Goal: Information Seeking & Learning: Find specific fact

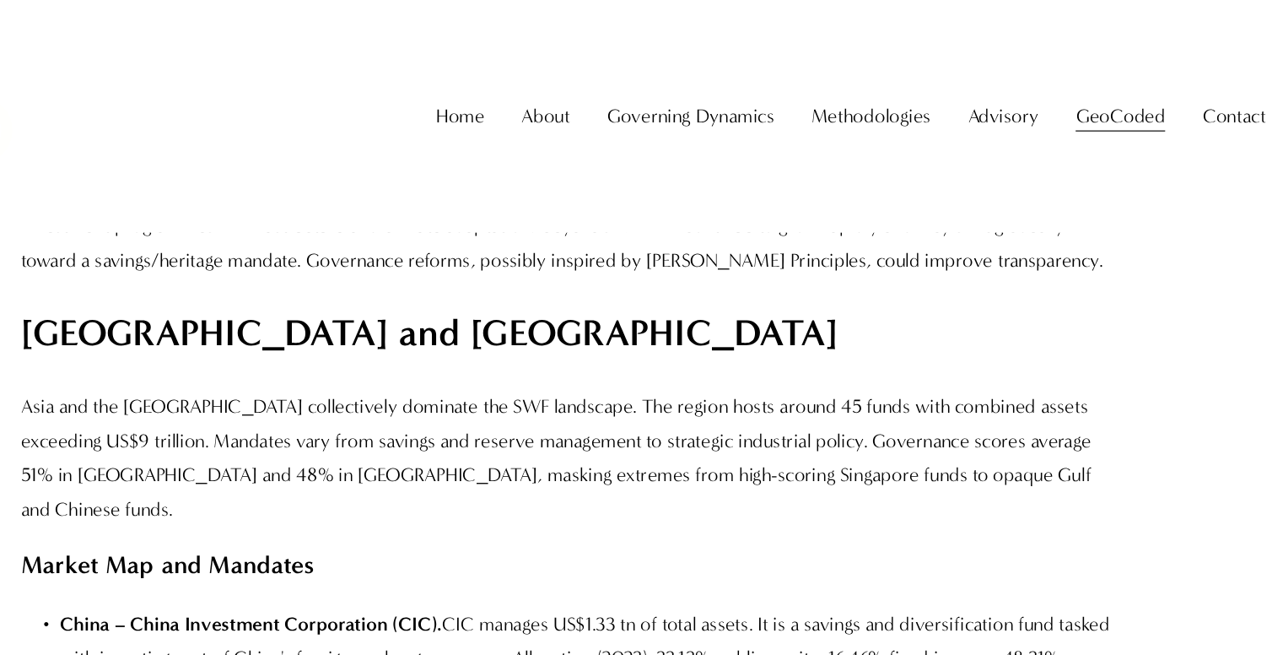
scroll to position [13207, 0]
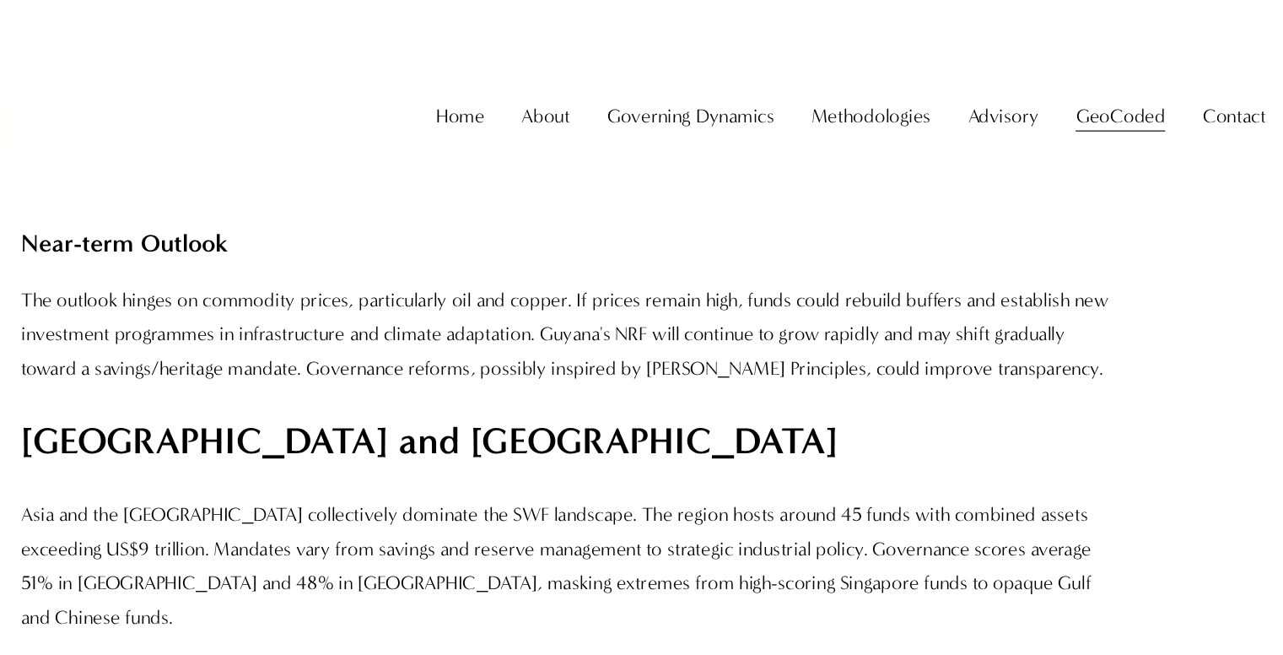
drag, startPoint x: 258, startPoint y: 326, endPoint x: 320, endPoint y: 327, distance: 61.6
click at [320, 625] on strong "China – China Investment Corporation (CIC)." at bounding box center [365, 634] width 332 height 19
drag, startPoint x: 261, startPoint y: 322, endPoint x: 527, endPoint y: 325, distance: 266.6
click at [527, 625] on strong "China – China Investment Corporation (CIC)." at bounding box center [365, 634] width 332 height 19
copy strong "China Investment Corporation (CIC)"
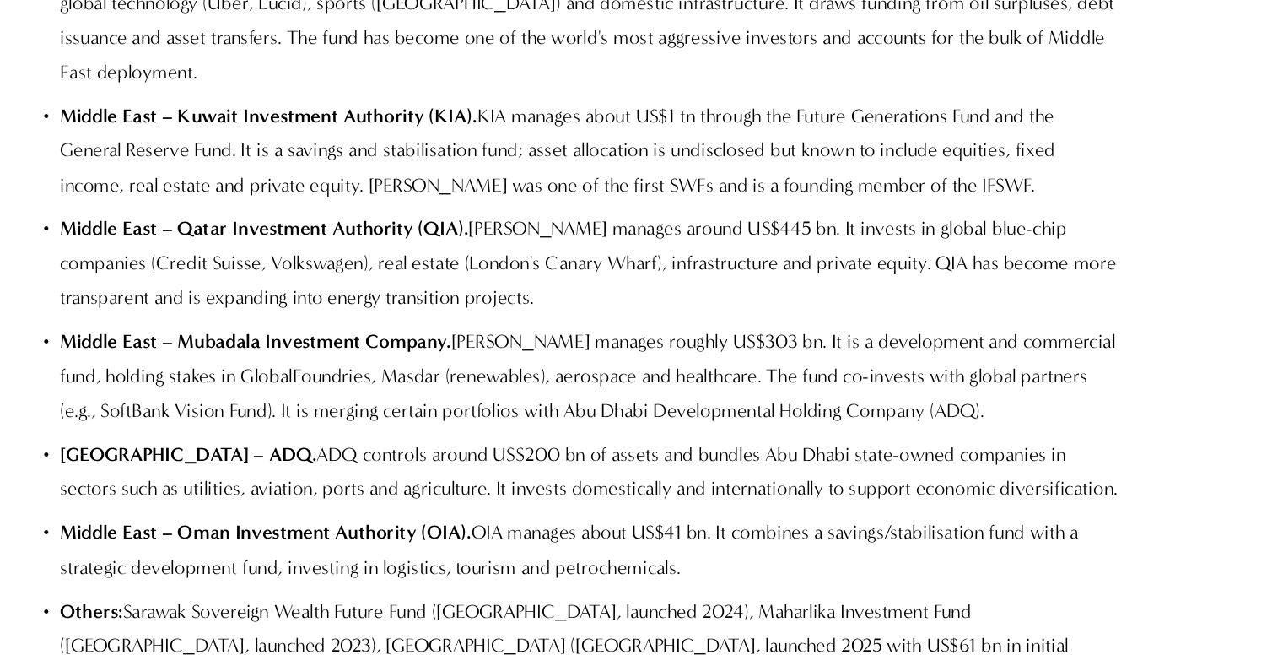
scroll to position [14463, 0]
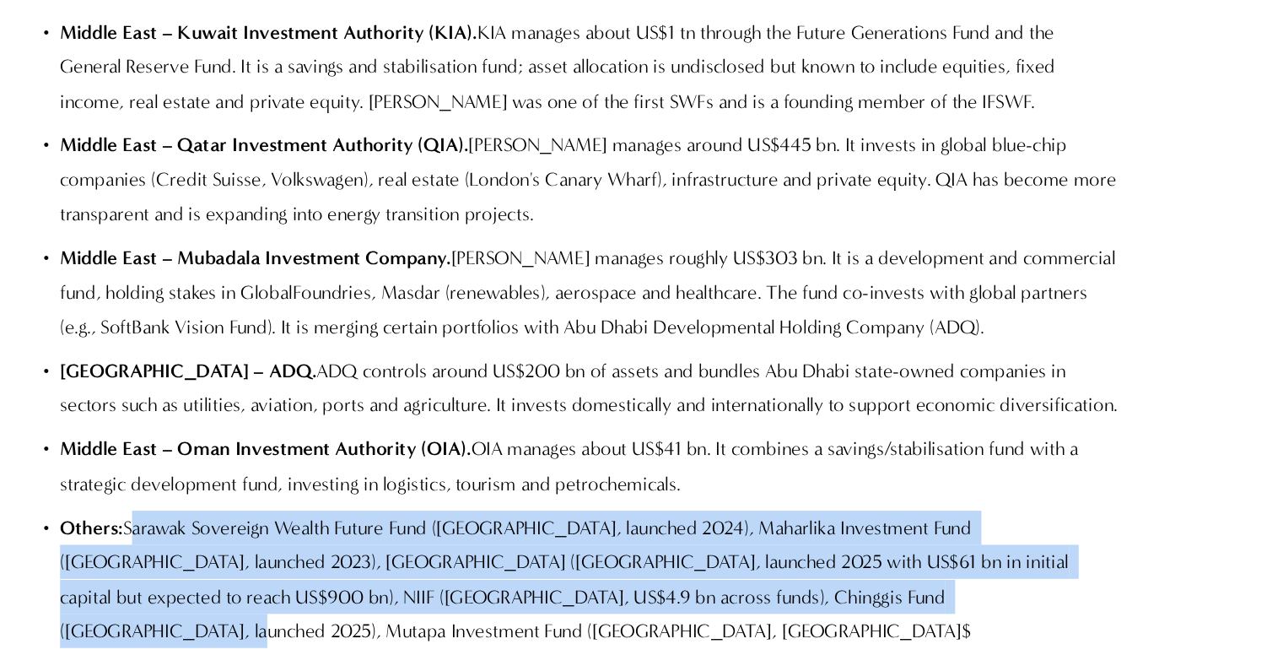
drag, startPoint x: 258, startPoint y: 233, endPoint x: 839, endPoint y: 289, distance: 584.0
click at [839, 529] on p "Others: Sarawak Sovereign Wealth Future Fund ([GEOGRAPHIC_DATA], launched 2024)…" at bounding box center [658, 589] width 919 height 120
click at [873, 529] on p "Others: Sarawak Sovereign Wealth Future Fund ([GEOGRAPHIC_DATA], launched 2024)…" at bounding box center [658, 589] width 919 height 120
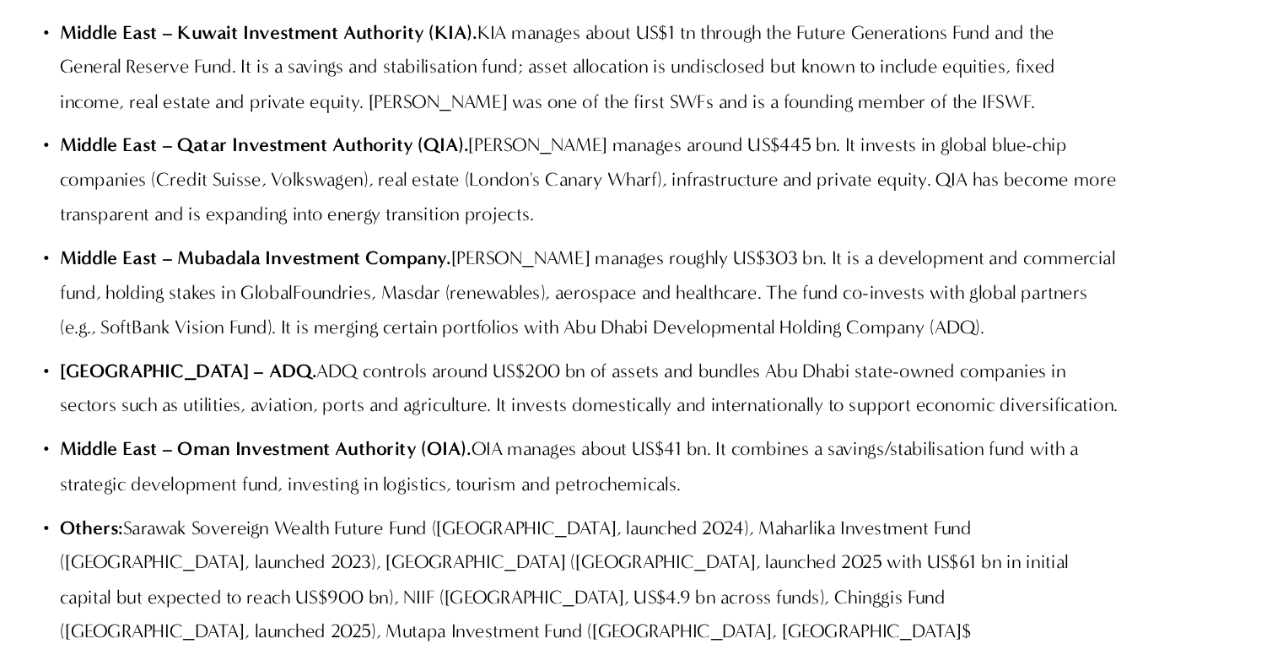
drag, startPoint x: 226, startPoint y: 341, endPoint x: 827, endPoint y: 400, distance: 603.5
copy p "Sarawak Sovereign Wealth Future Fund ([GEOGRAPHIC_DATA], launched 2024), Maharl…"
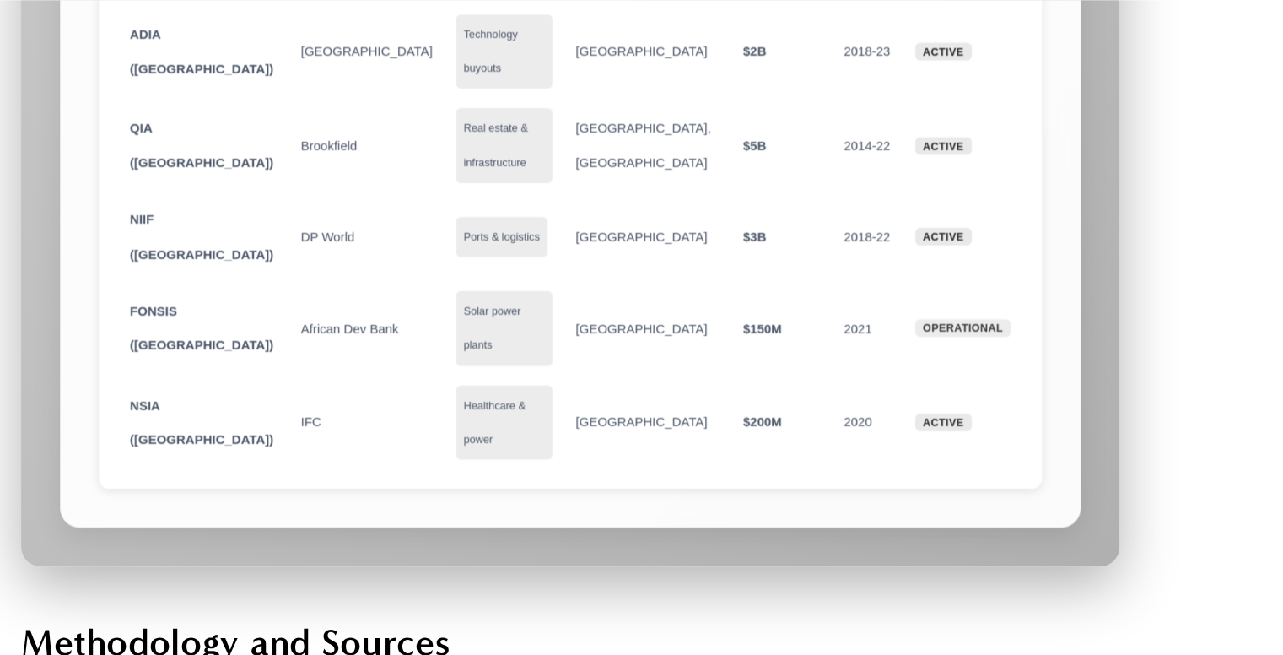
scroll to position [29266, 0]
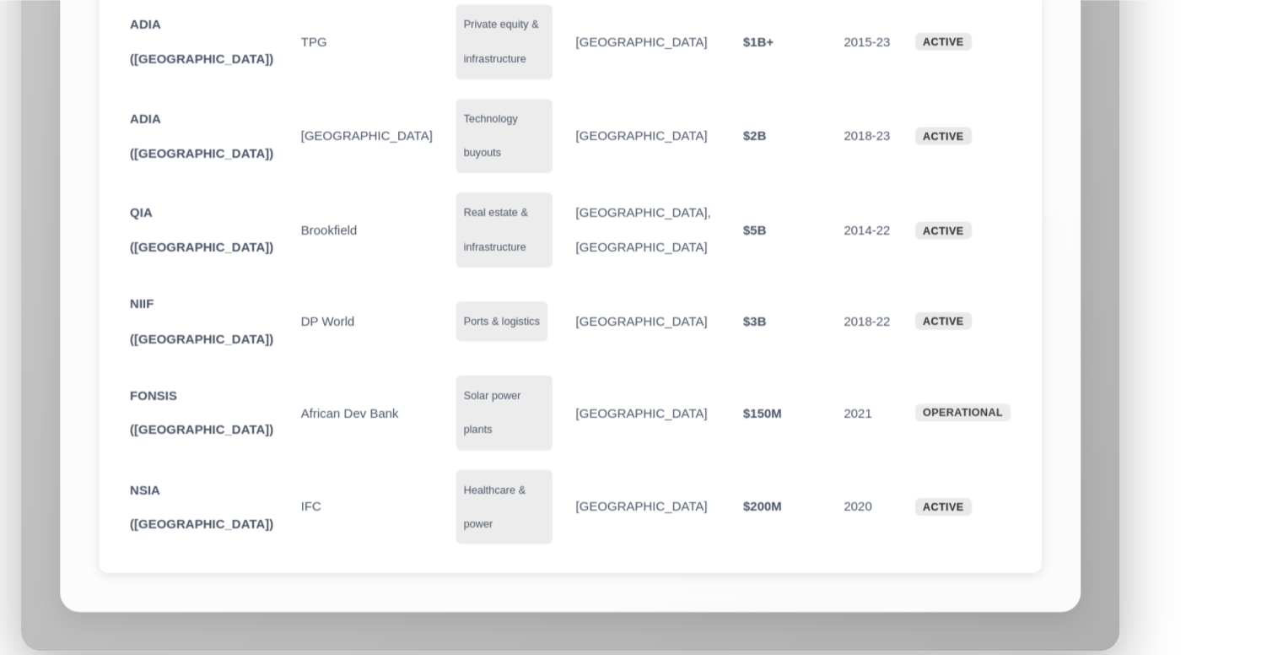
drag, startPoint x: 199, startPoint y: 133, endPoint x: 1051, endPoint y: 199, distance: 854.5
copy ul "Sovereign wealth fund (SWF): A state-owned investment vehicle that manages nati…"
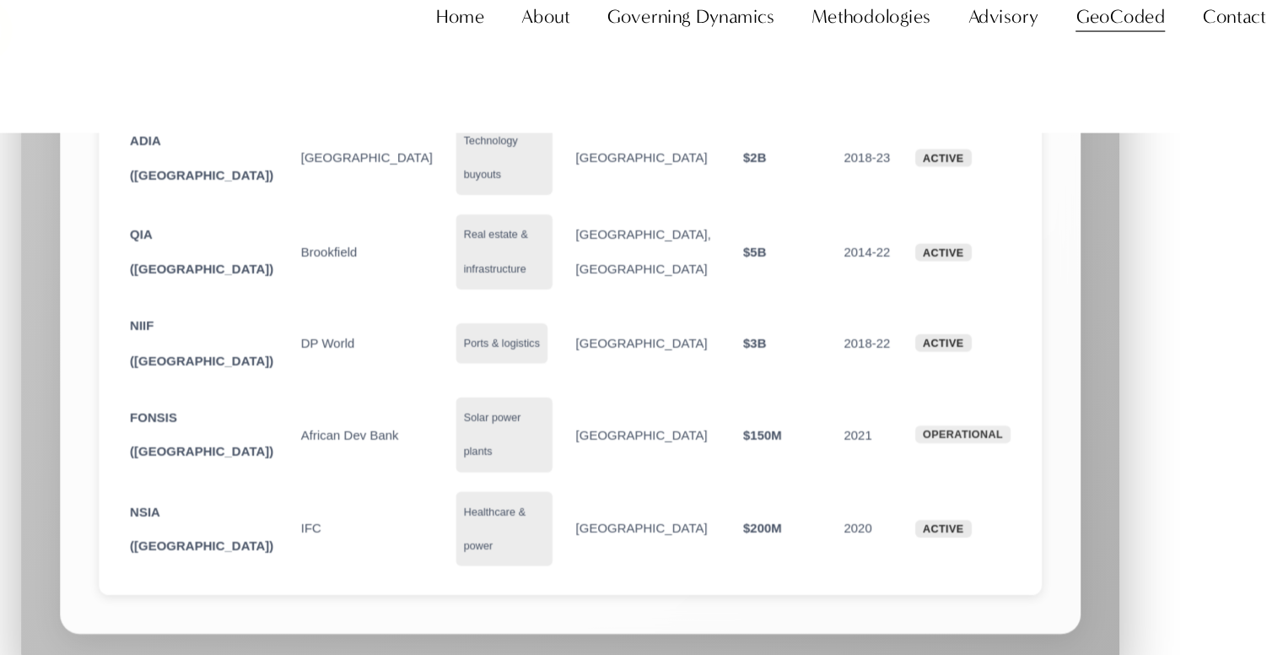
scroll to position [29193, 0]
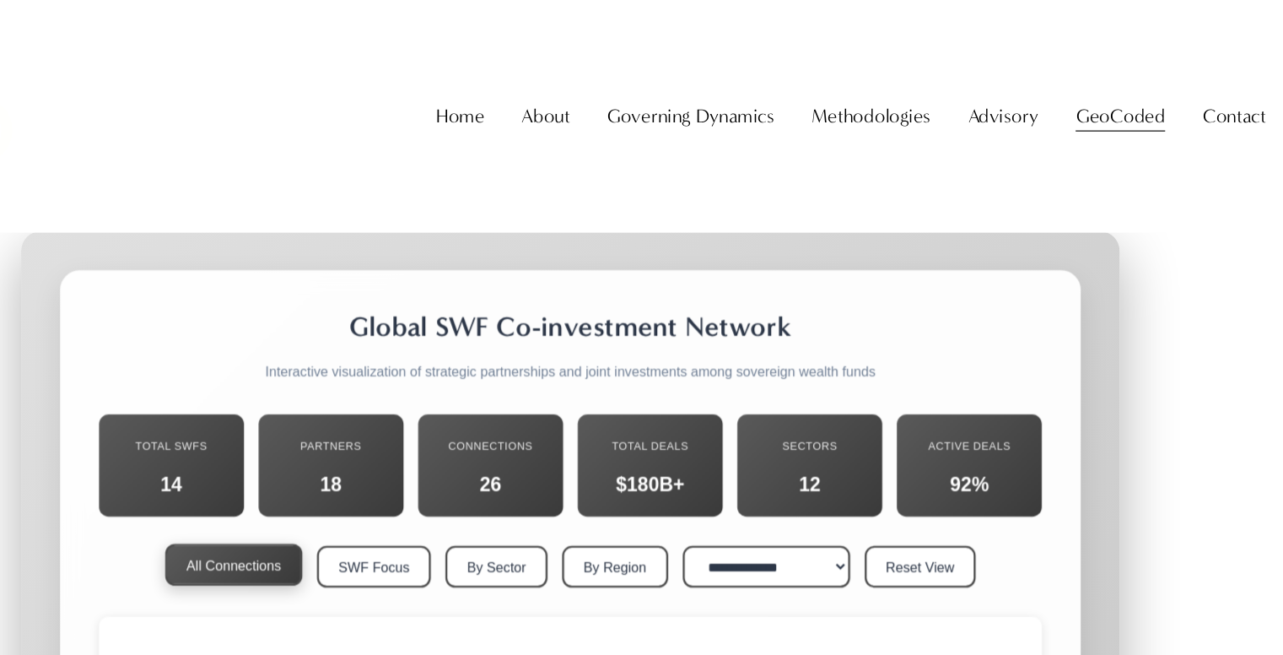
scroll to position [27204, 0]
